Goal: Task Accomplishment & Management: Use online tool/utility

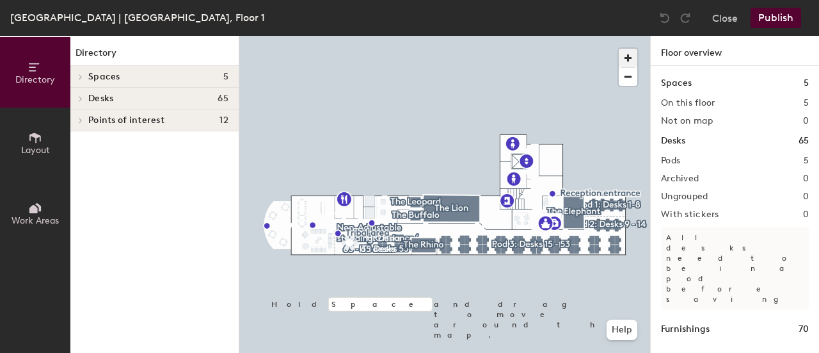
click at [629, 54] on span "button" at bounding box center [628, 58] width 19 height 19
click at [205, 60] on div "Directory Layout Work Areas Directory Spaces 5 The Buffalo The Elephant The Leo…" at bounding box center [409, 194] width 819 height 317
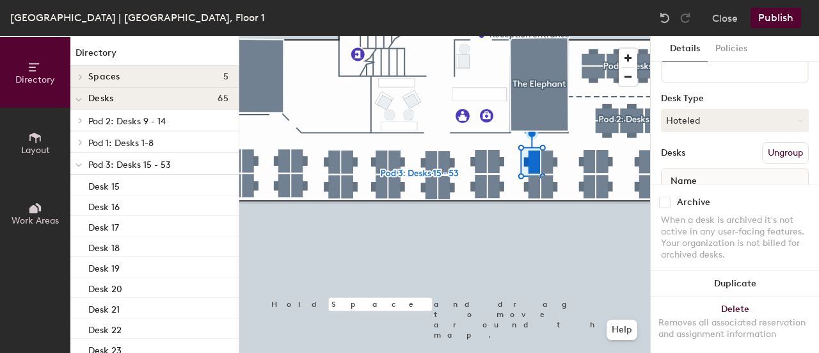
scroll to position [44, 0]
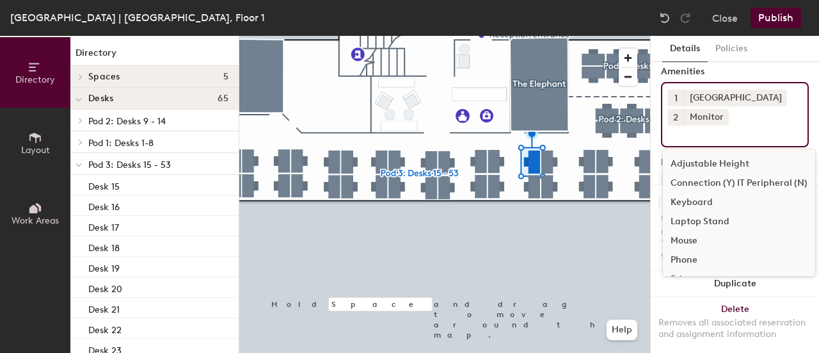
click at [732, 122] on div "1 Docking Station 2 Monitor Adjustable Height Connection (Y) IT Peripheral (N) …" at bounding box center [735, 114] width 148 height 65
click at [703, 240] on div "Mouse" at bounding box center [739, 240] width 152 height 19
click at [713, 200] on div "Keyboard" at bounding box center [739, 202] width 152 height 19
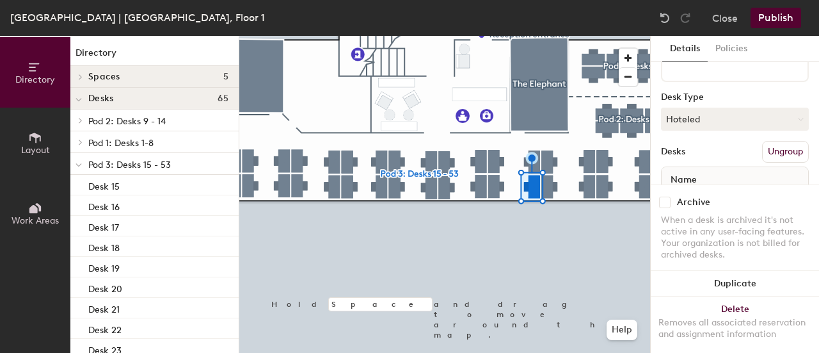
scroll to position [64, 0]
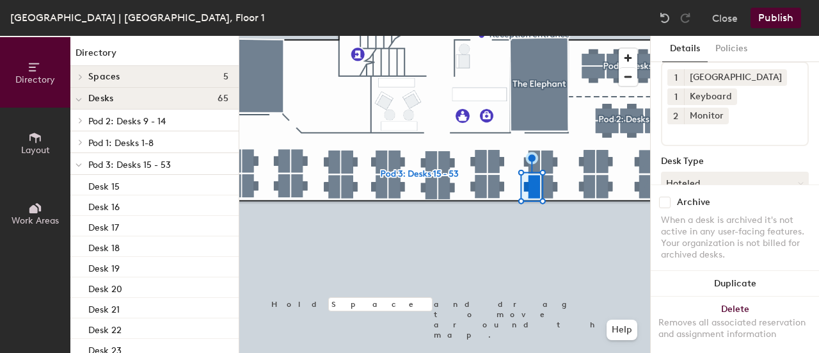
click at [704, 136] on input at bounding box center [724, 131] width 115 height 15
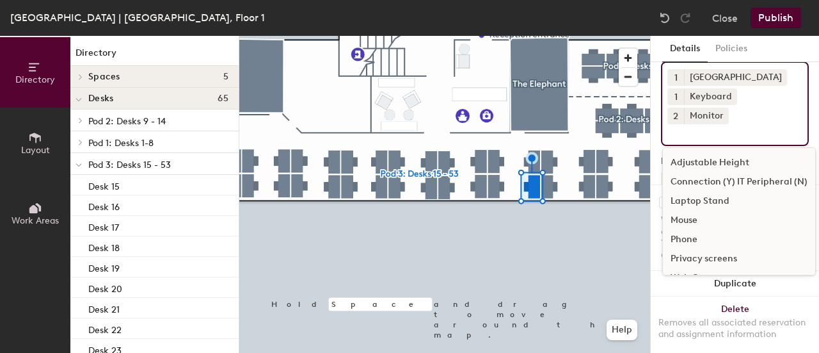
click at [698, 219] on div "Mouse" at bounding box center [739, 220] width 152 height 19
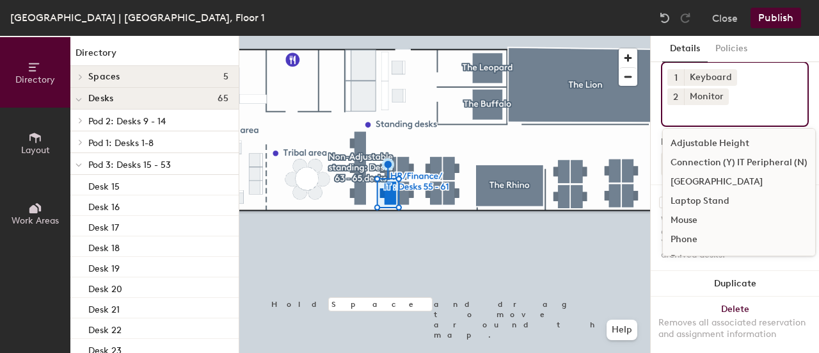
click at [733, 106] on input at bounding box center [724, 112] width 115 height 15
click at [687, 221] on div "Mouse" at bounding box center [739, 220] width 152 height 19
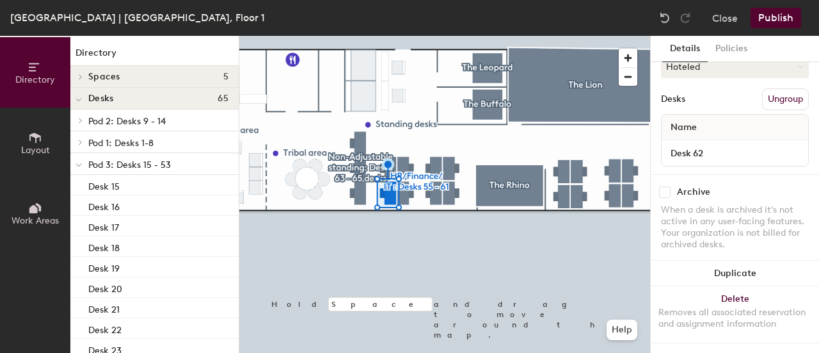
scroll to position [171, 0]
click at [776, 10] on button "Publish" at bounding box center [776, 18] width 51 height 20
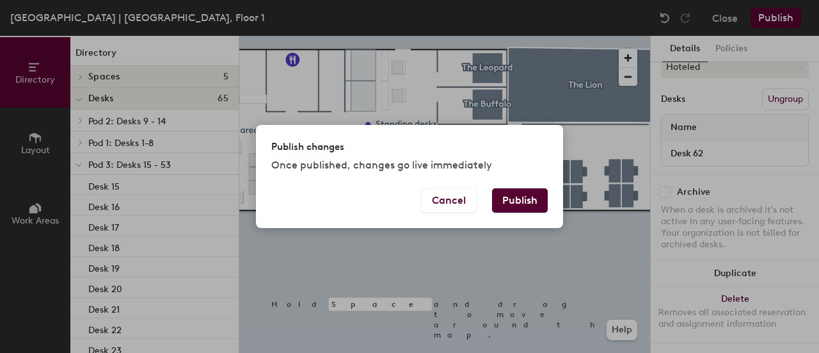
click at [507, 195] on button "Publish" at bounding box center [520, 200] width 56 height 24
